Goal: Go to known website: Access a specific website the user already knows

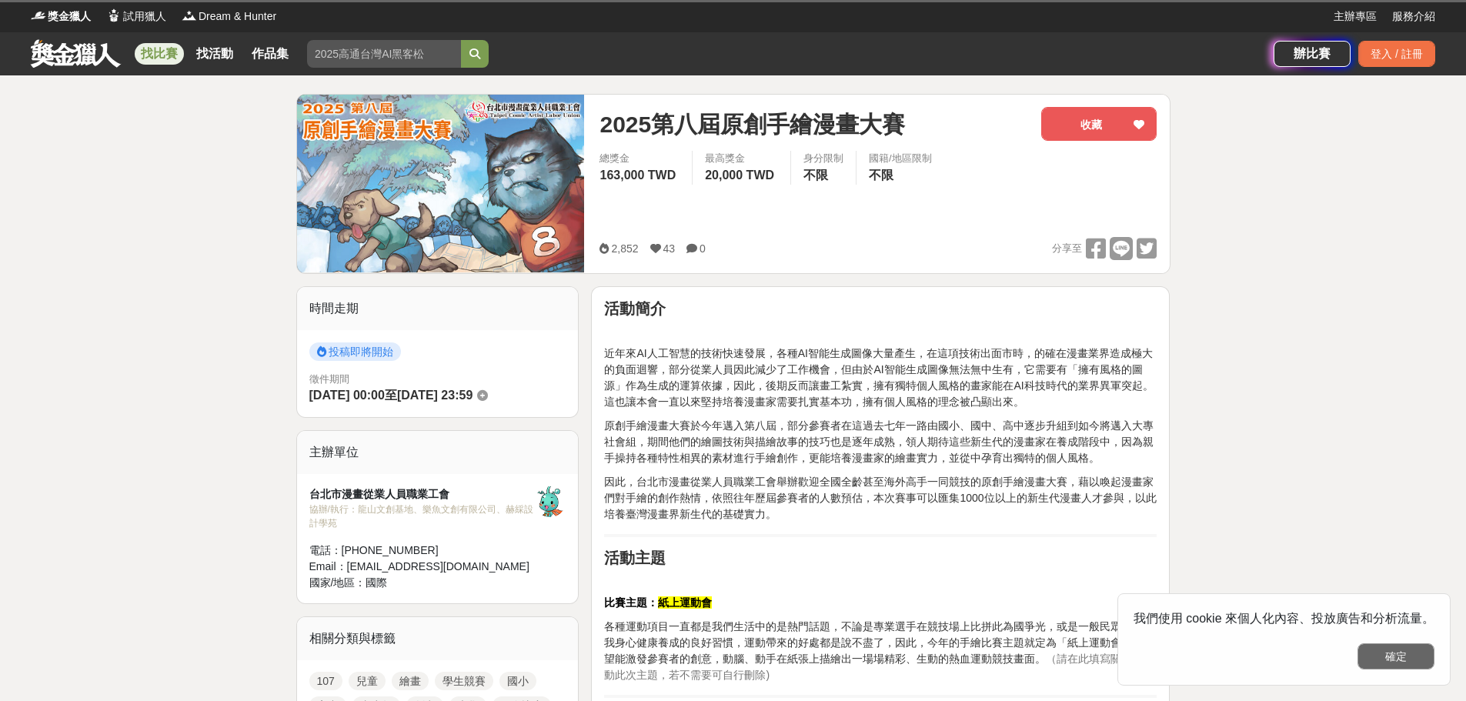
click at [1399, 660] on button "確定" at bounding box center [1395, 656] width 77 height 26
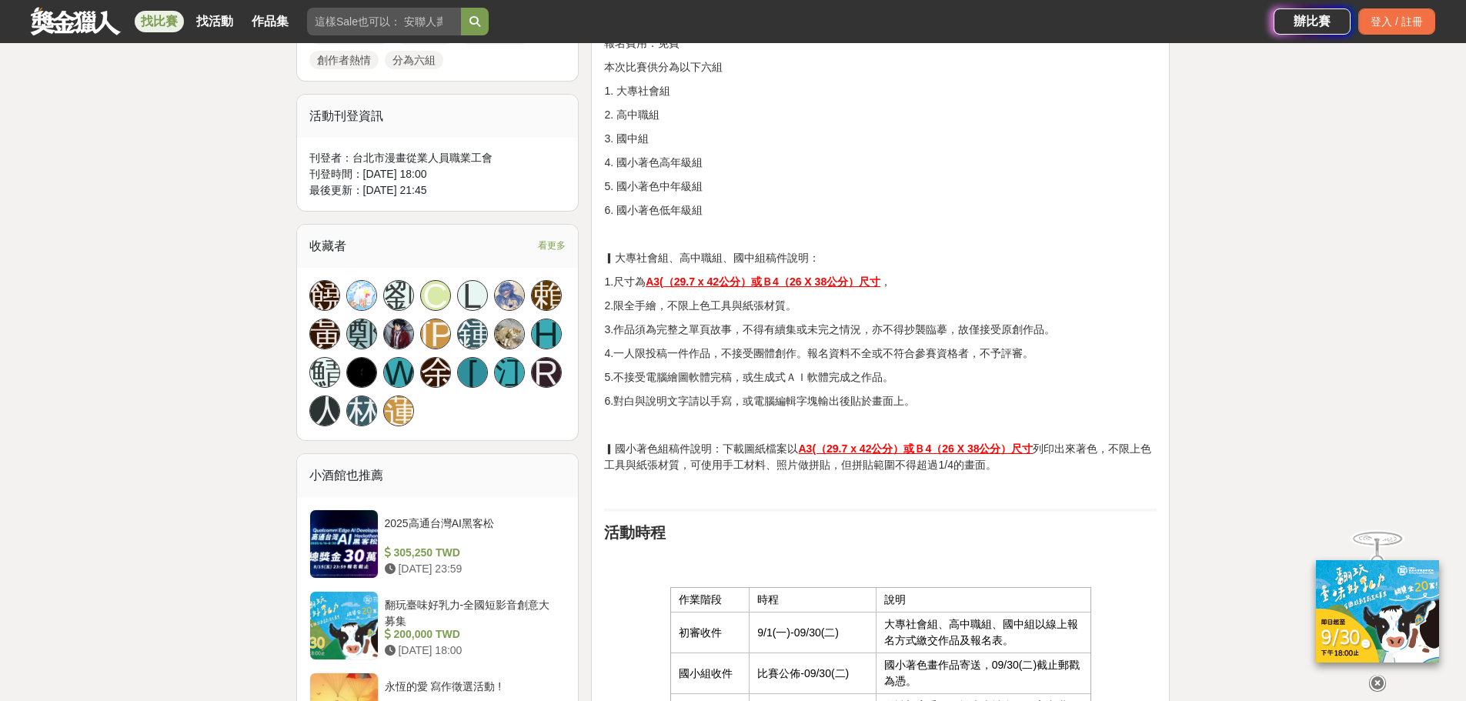
scroll to position [1000, 0]
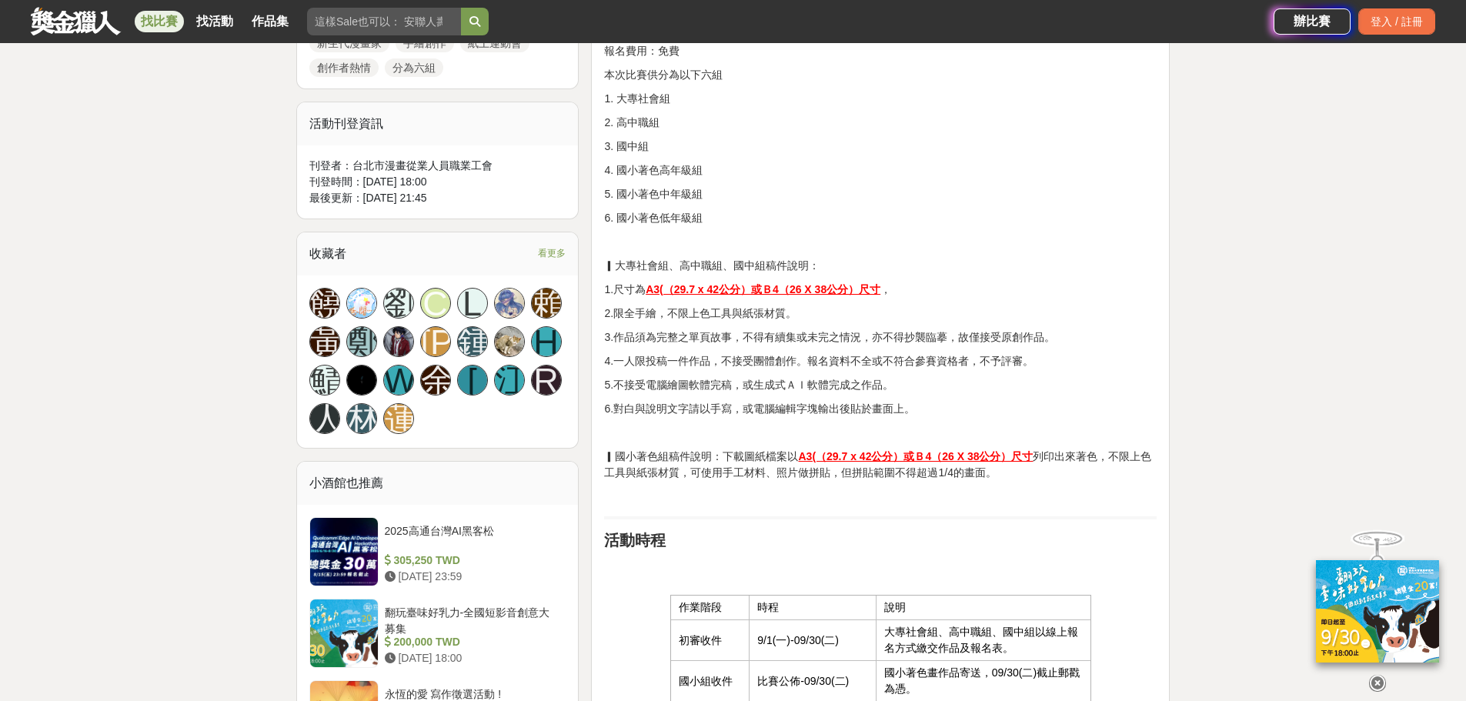
click at [831, 461] on u "A3(（29.7 x 42公分）或Ｂ4（26 X 38公分）尺寸" at bounding box center [915, 456] width 235 height 12
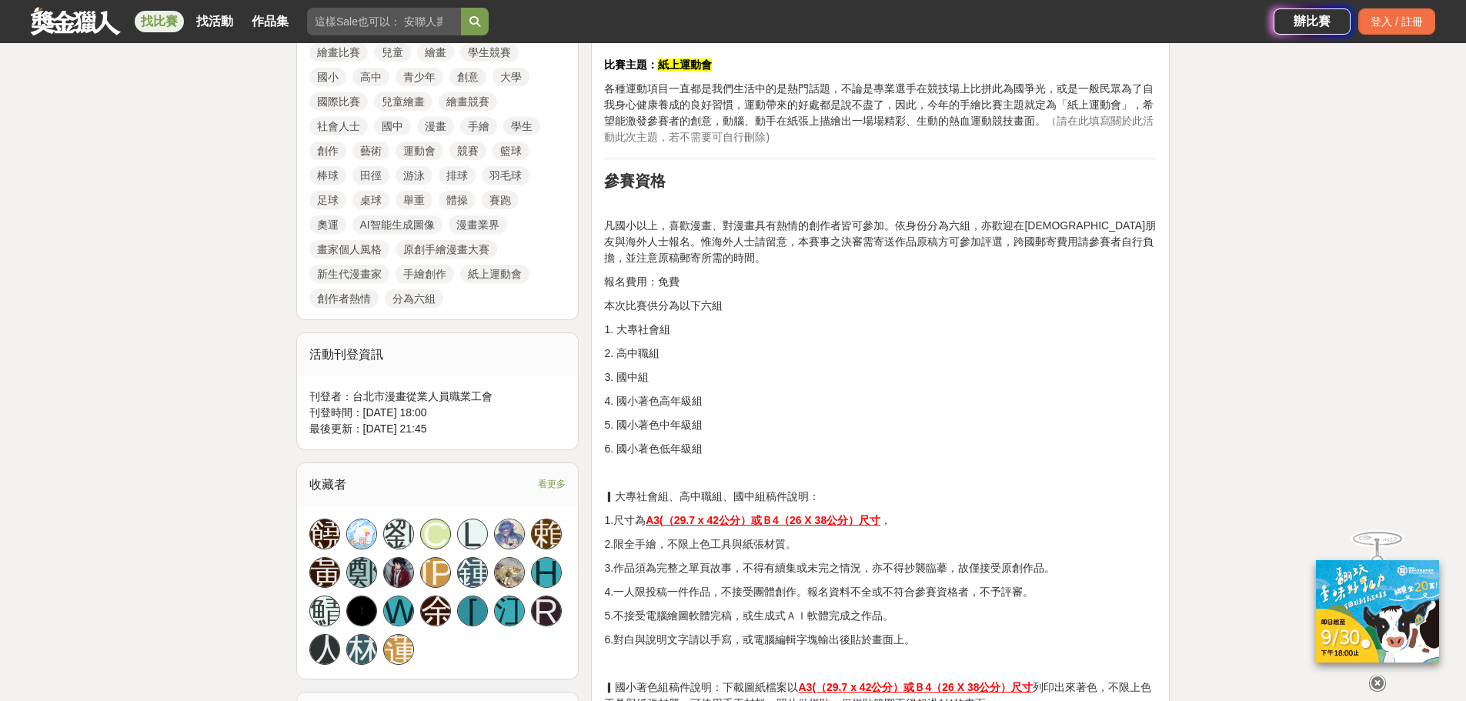
scroll to position [923, 0]
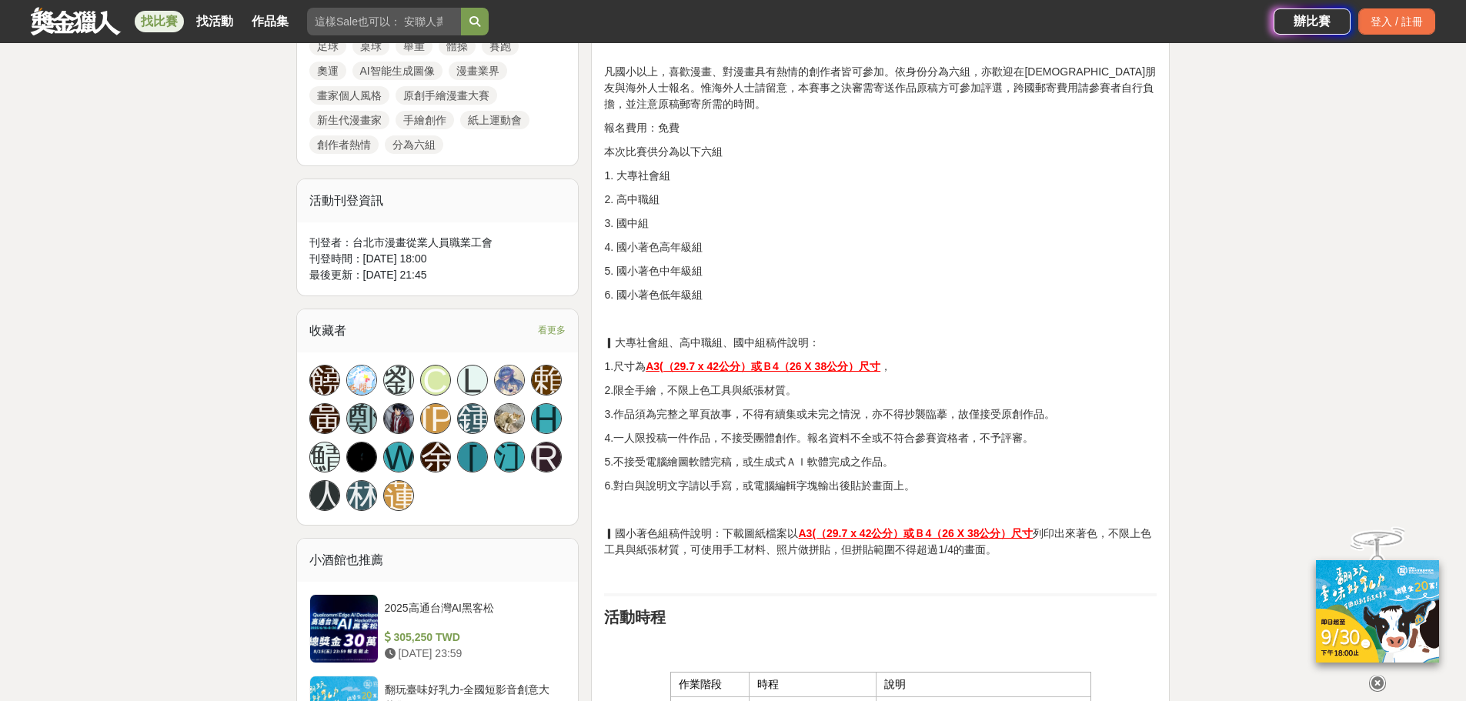
click at [784, 360] on u "A3(（29.7 x 42公分）或Ｂ4（26 X 38公分）尺寸" at bounding box center [762, 366] width 235 height 12
click at [924, 532] on u "A3(（29.7 x 42公分）或Ｂ4（26 X 38公分）尺寸" at bounding box center [915, 533] width 235 height 12
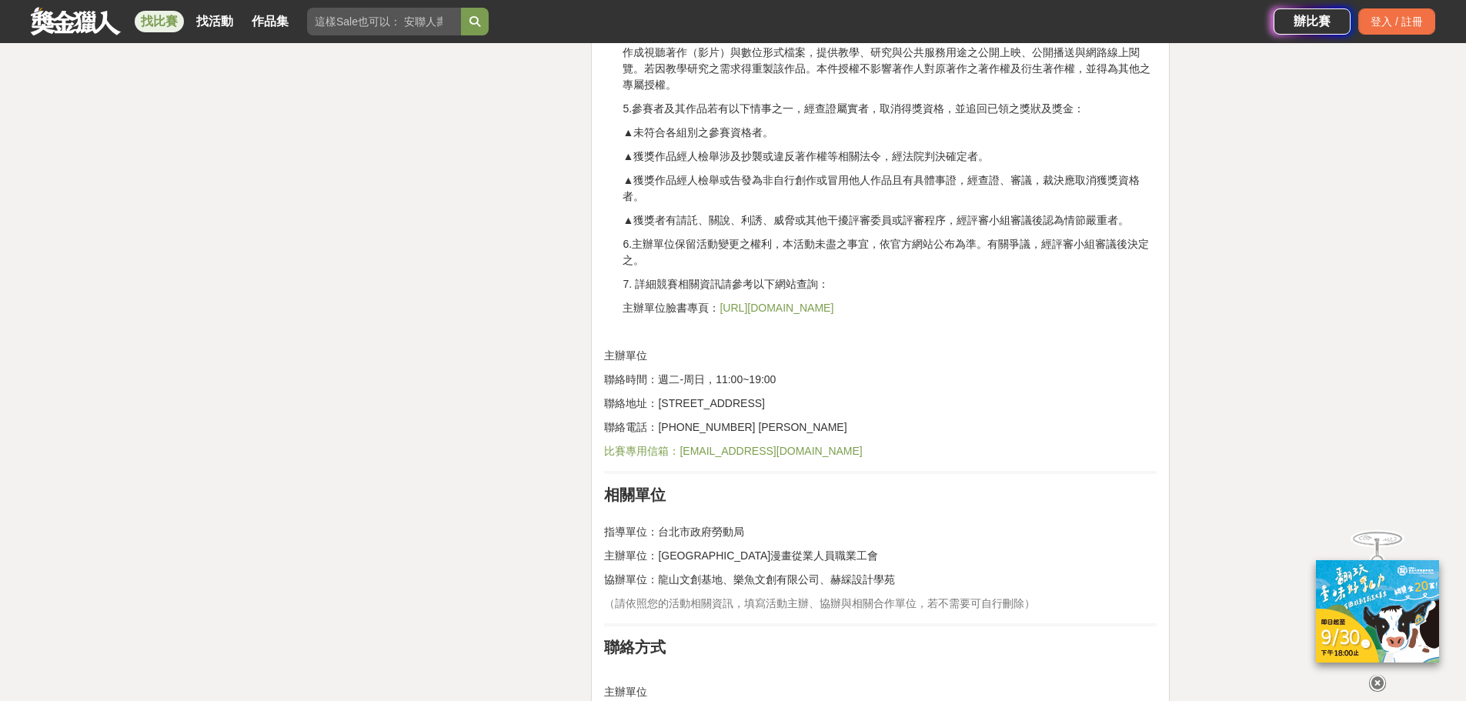
scroll to position [4770, 0]
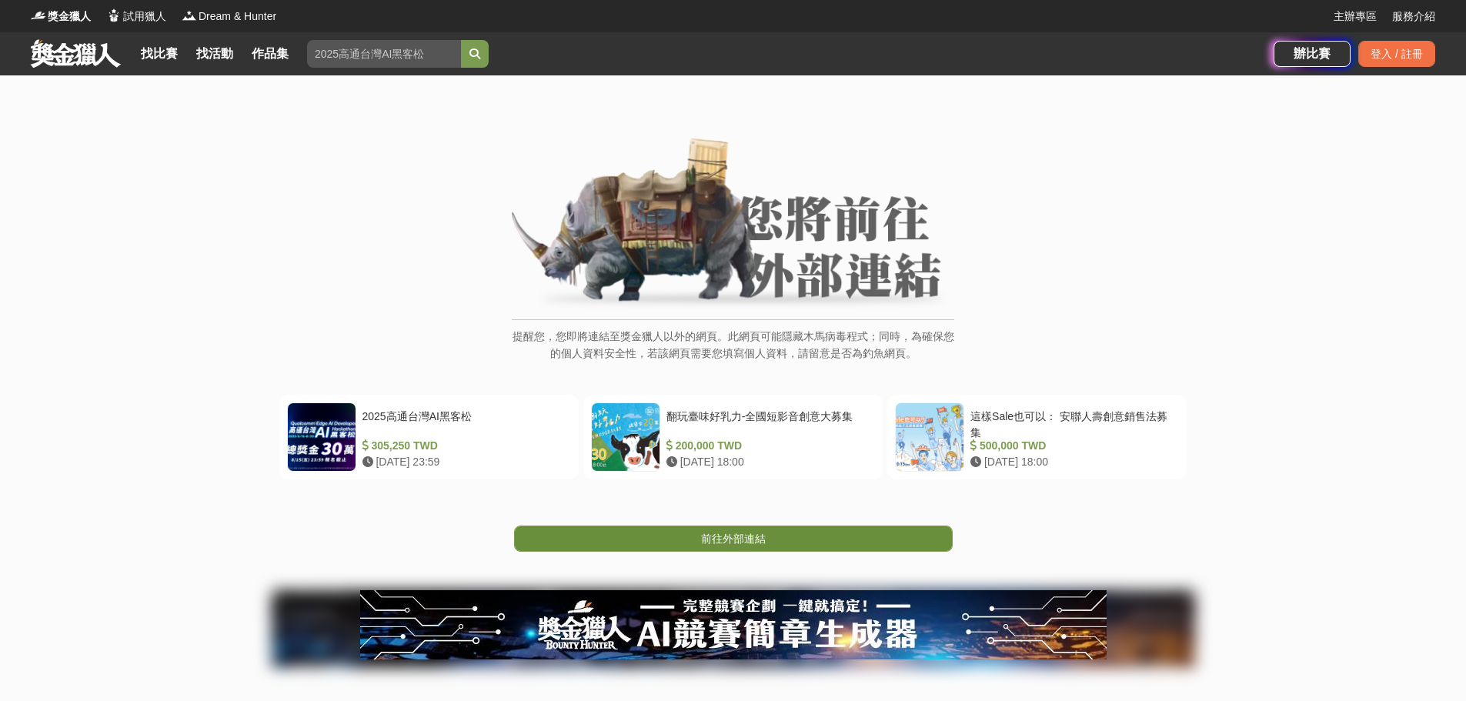
click at [791, 532] on link "前往外部連結" at bounding box center [733, 538] width 439 height 26
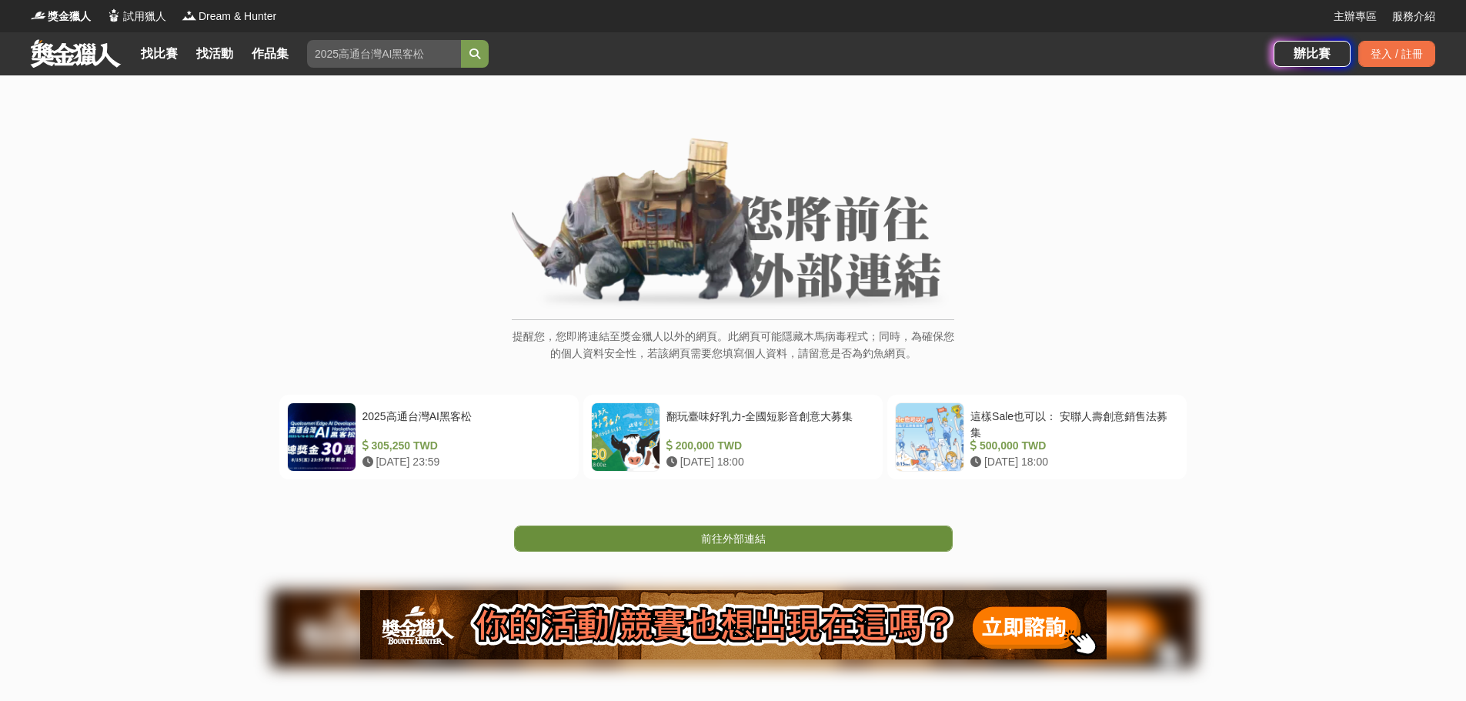
click at [792, 545] on link "前往外部連結" at bounding box center [733, 538] width 439 height 26
